Goal: Task Accomplishment & Management: Complete application form

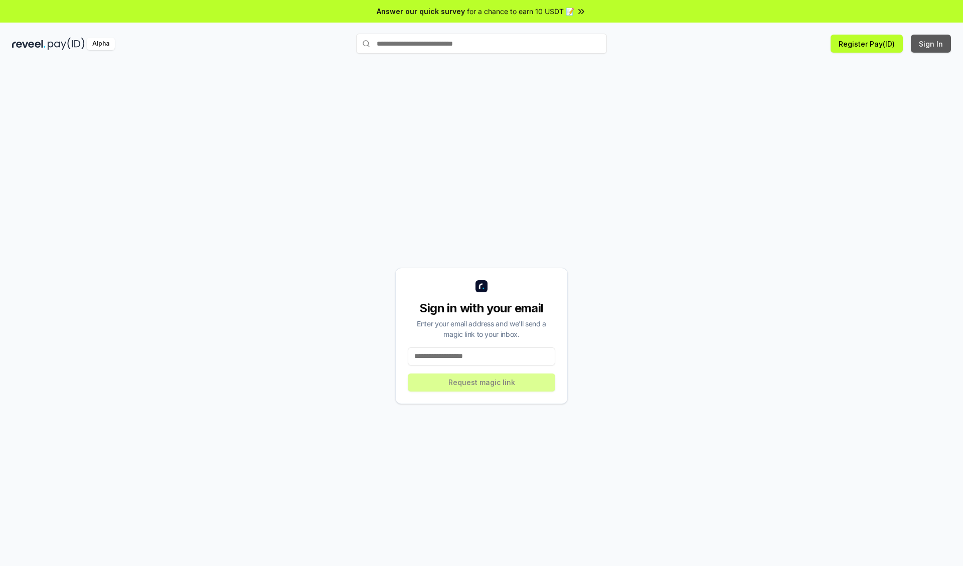
click at [932, 44] on button "Sign In" at bounding box center [931, 44] width 40 height 18
type input "**********"
click at [482, 382] on button "Request magic link" at bounding box center [482, 383] width 148 height 18
